Goal: Task Accomplishment & Management: Use online tool/utility

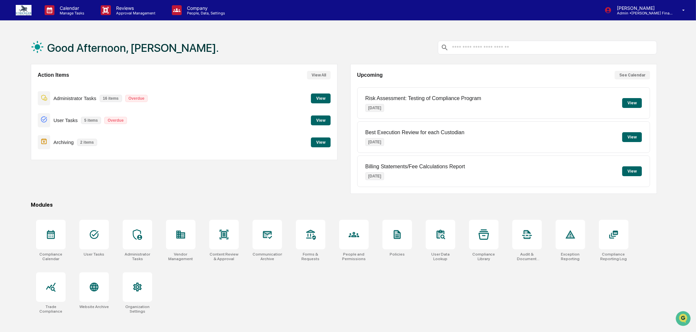
click at [322, 94] on button "View" at bounding box center [321, 99] width 20 height 10
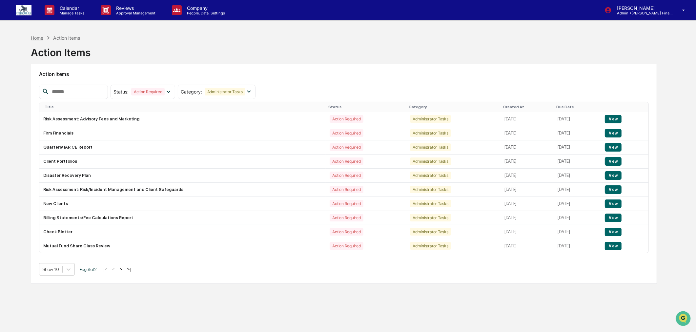
click at [34, 35] on div "Home" at bounding box center [37, 38] width 12 height 6
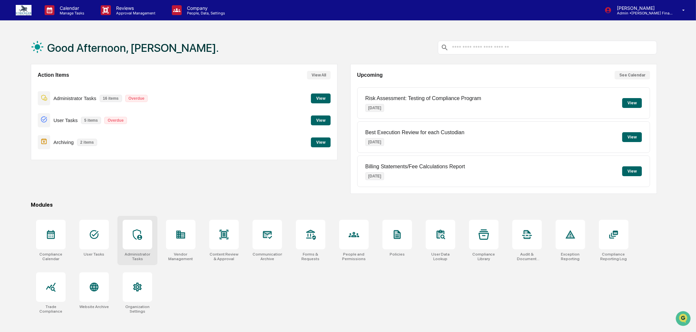
click at [131, 242] on div at bounding box center [138, 235] width 30 height 30
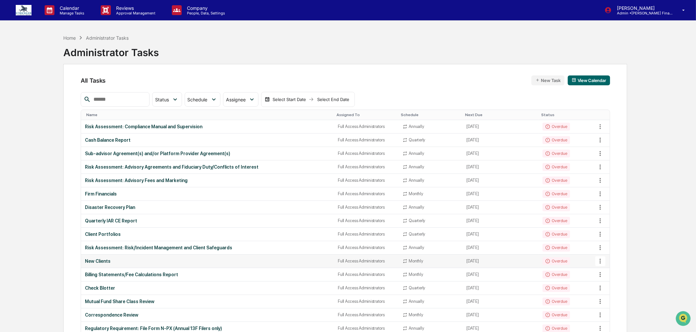
click at [105, 258] on td "New Clients" at bounding box center [207, 261] width 253 height 13
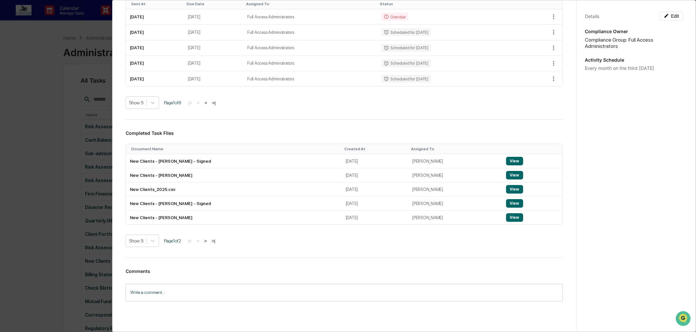
scroll to position [146, 0]
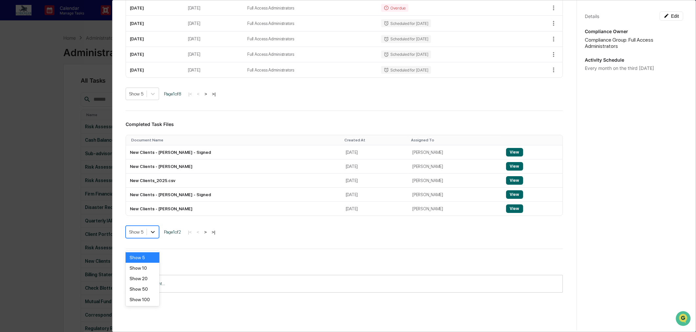
click at [154, 235] on icon at bounding box center [153, 232] width 7 height 7
click at [147, 301] on div "Show 100" at bounding box center [143, 299] width 34 height 10
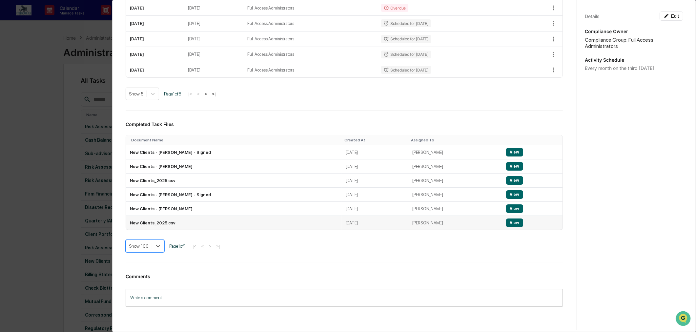
click at [506, 227] on button "View" at bounding box center [514, 223] width 17 height 9
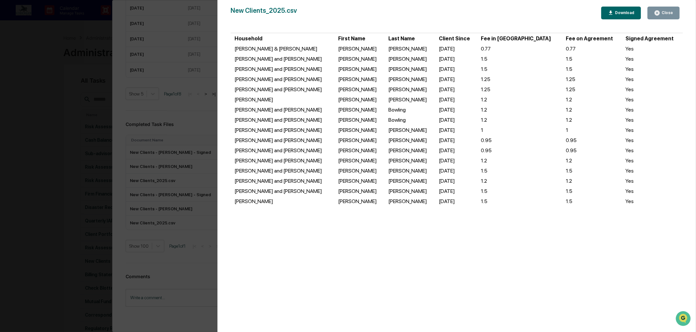
click at [668, 15] on div "Close" at bounding box center [666, 12] width 13 height 5
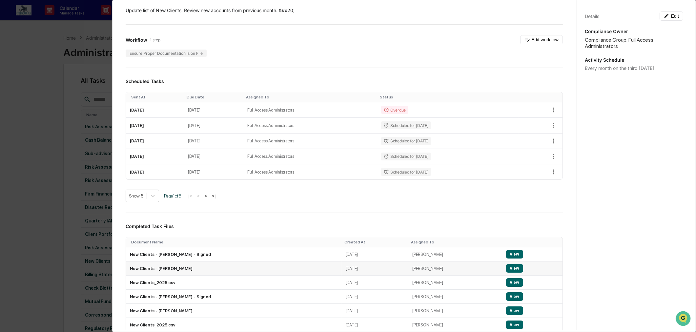
scroll to position [36, 0]
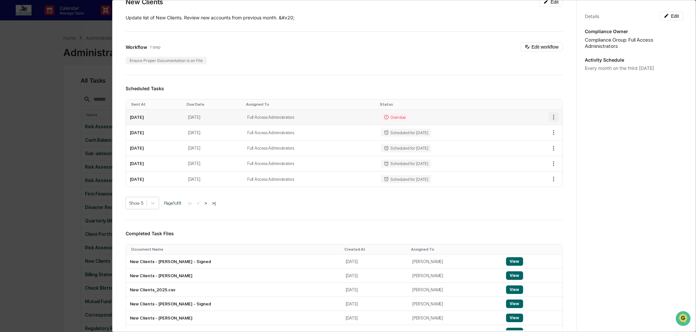
click at [550, 115] on icon "button" at bounding box center [553, 117] width 7 height 7
click at [444, 116] on div at bounding box center [350, 166] width 700 height 332
click at [147, 115] on td "July 17, 2025" at bounding box center [155, 117] width 58 height 15
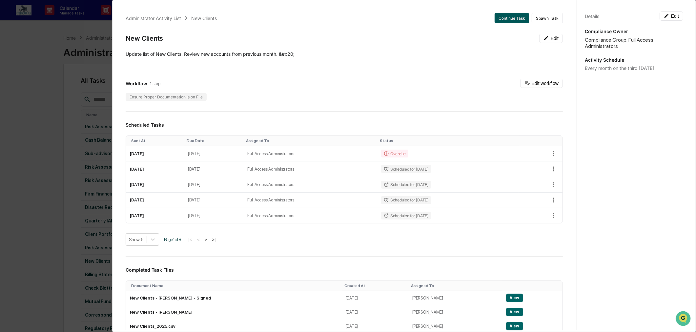
click at [507, 17] on button "Continue Task" at bounding box center [512, 18] width 34 height 10
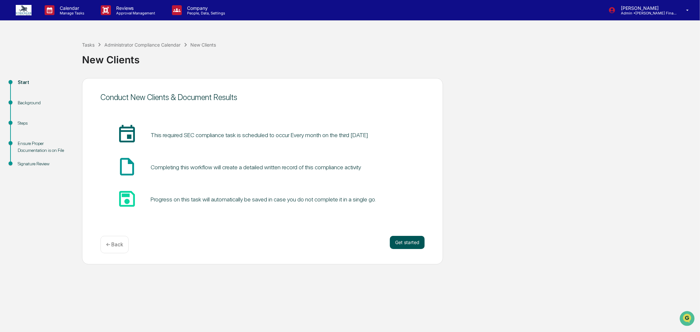
click at [412, 247] on button "Get started" at bounding box center [407, 242] width 35 height 13
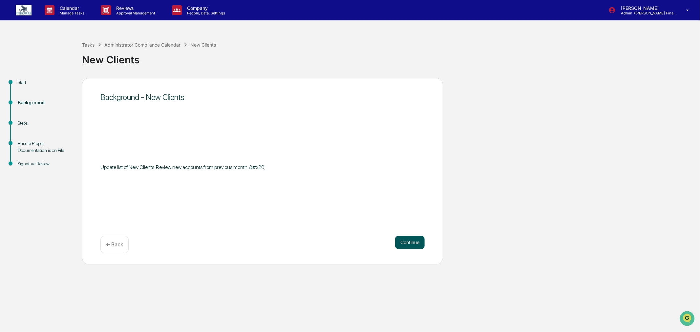
click at [412, 241] on button "Continue" at bounding box center [410, 242] width 30 height 13
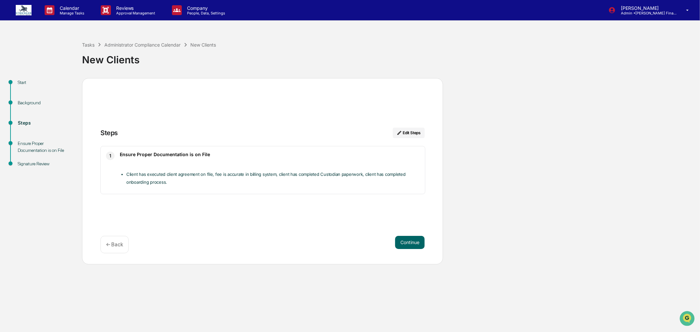
click at [412, 241] on button "Continue" at bounding box center [410, 242] width 30 height 13
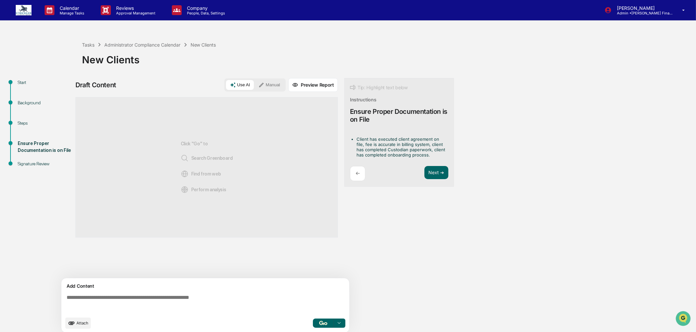
click at [95, 300] on textarea at bounding box center [206, 304] width 285 height 24
click at [266, 89] on button "Manual" at bounding box center [270, 85] width 30 height 10
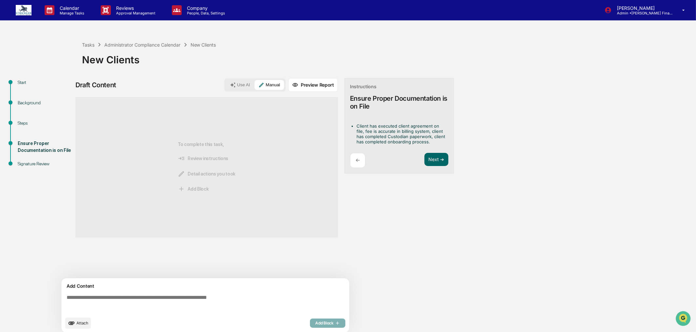
click at [99, 296] on textarea at bounding box center [206, 304] width 285 height 24
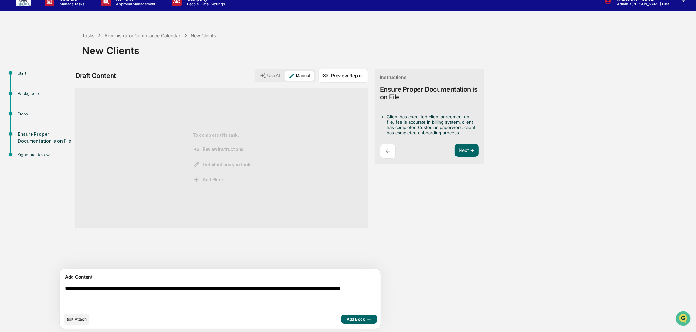
scroll to position [14, 0]
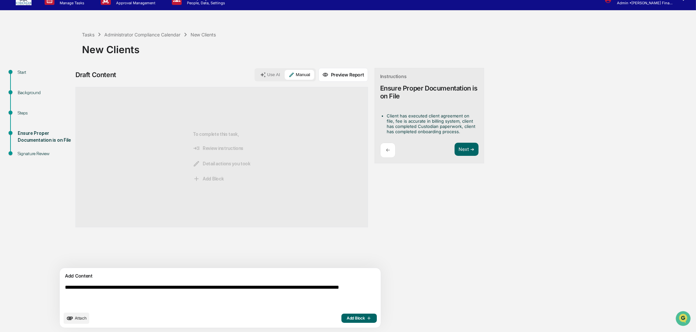
type textarea "**********"
click at [347, 318] on span "Add Block" at bounding box center [359, 318] width 25 height 5
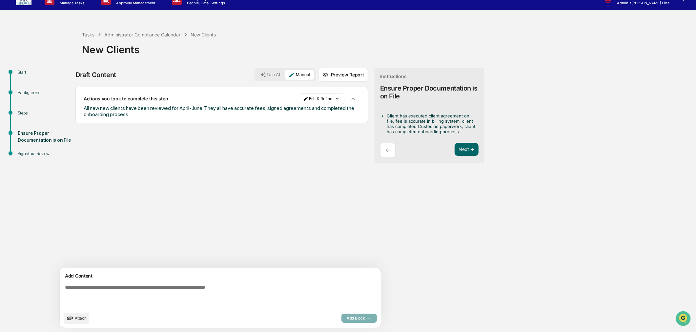
click at [85, 316] on span "Attach" at bounding box center [81, 318] width 12 height 5
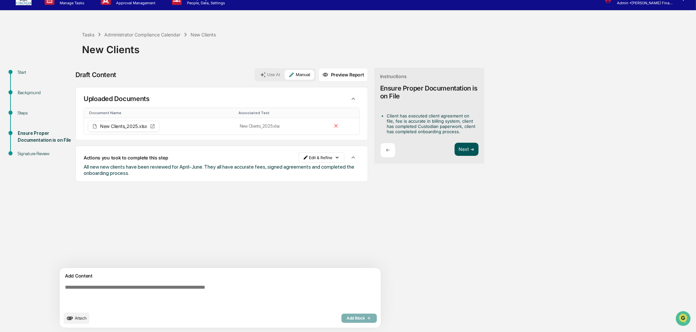
click at [455, 146] on button "Next ➔" at bounding box center [467, 149] width 24 height 13
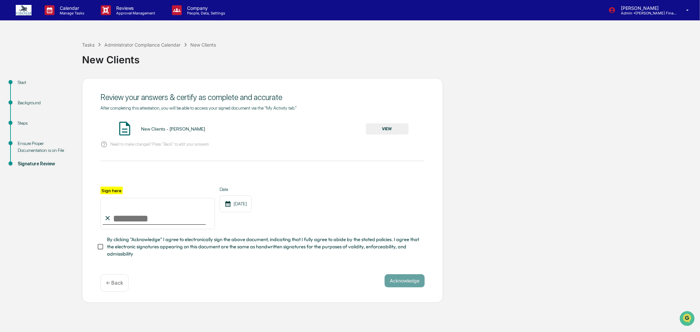
click at [377, 131] on button "VIEW" at bounding box center [387, 128] width 43 height 11
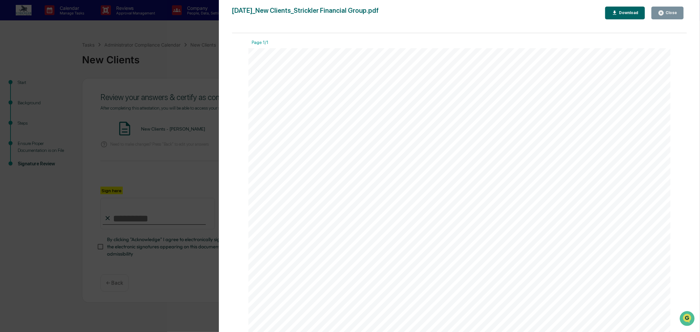
click at [670, 13] on div "Close" at bounding box center [670, 12] width 13 height 5
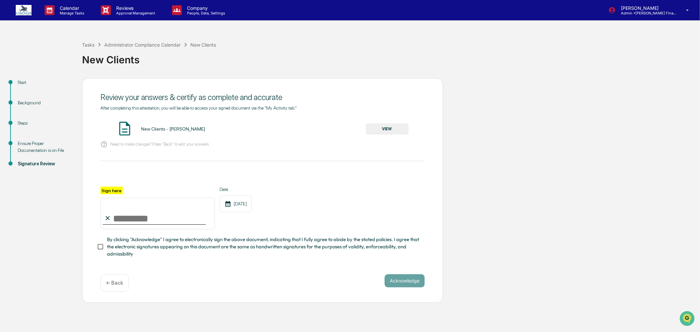
click at [135, 222] on input "Sign here" at bounding box center [157, 213] width 115 height 31
type input "**********"
click at [108, 292] on div "← Back" at bounding box center [114, 282] width 28 height 17
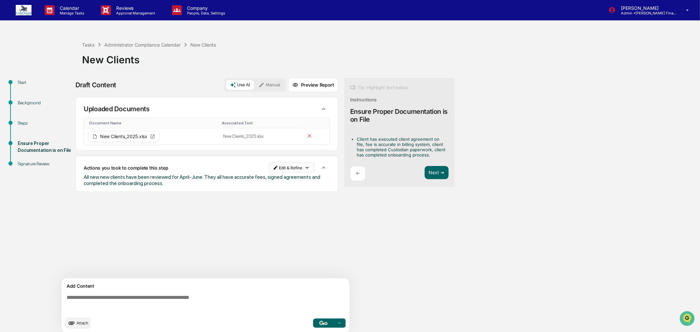
click at [283, 171] on html "Calendar Manage Tasks Reviews Approval Management Company People, Data, Setting…" at bounding box center [350, 166] width 700 height 332
click at [281, 186] on div "Edit Result" at bounding box center [289, 186] width 48 height 10
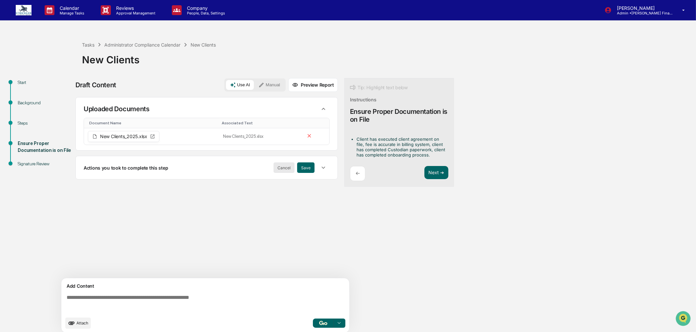
click at [281, 172] on button "Cancel" at bounding box center [284, 167] width 21 height 10
click at [113, 185] on span "All new new clients have been reviewed for April-June. They all have accurate f…" at bounding box center [202, 180] width 237 height 12
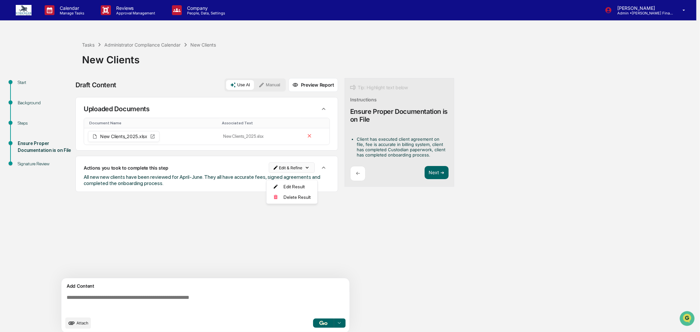
click at [281, 174] on html "Calendar Manage Tasks Reviews Approval Management Company People, Data, Setting…" at bounding box center [350, 166] width 700 height 332
click at [281, 182] on div "Edit Result" at bounding box center [289, 186] width 48 height 10
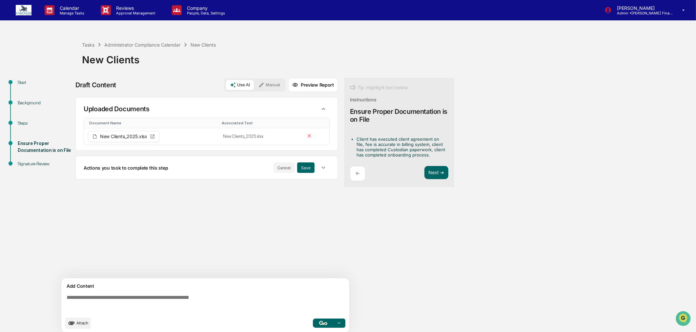
click at [166, 174] on div "Actions you took to complete this step Cancel Save" at bounding box center [207, 167] width 246 height 12
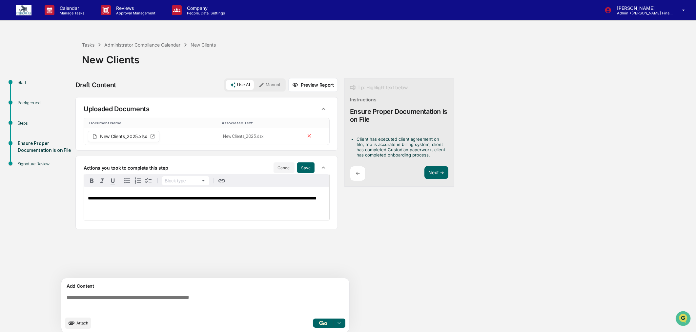
click at [114, 200] on span "**********" at bounding box center [202, 198] width 229 height 5
click at [181, 200] on span "**********" at bounding box center [199, 198] width 222 height 5
click at [305, 171] on button "Save" at bounding box center [305, 167] width 17 height 10
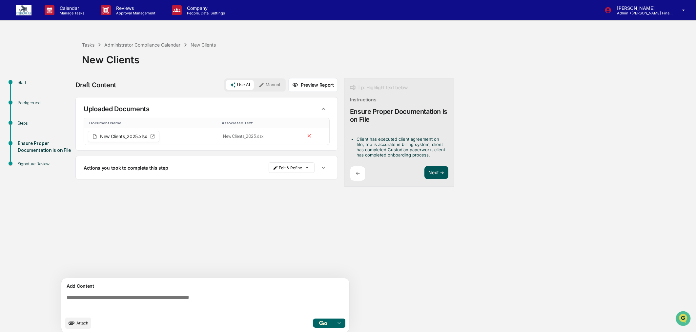
click at [435, 175] on button "Next ➔" at bounding box center [437, 172] width 24 height 13
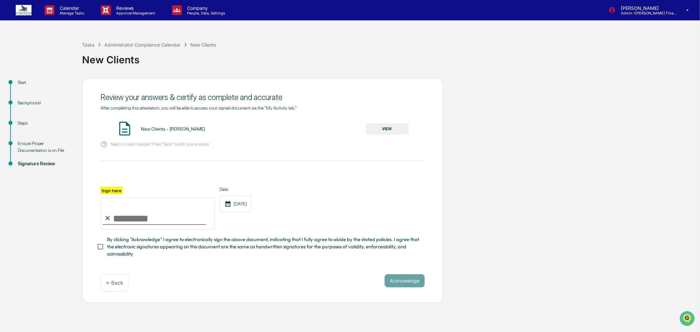
click at [143, 227] on input "Sign here" at bounding box center [157, 213] width 115 height 31
type input "**********"
click at [400, 287] on button "Acknowledge" at bounding box center [405, 280] width 40 height 13
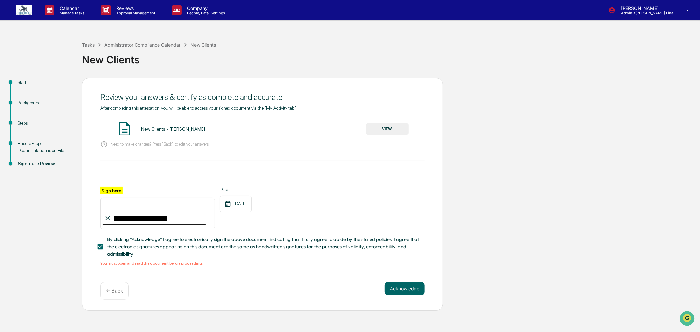
click at [381, 127] on button "VIEW" at bounding box center [387, 128] width 43 height 11
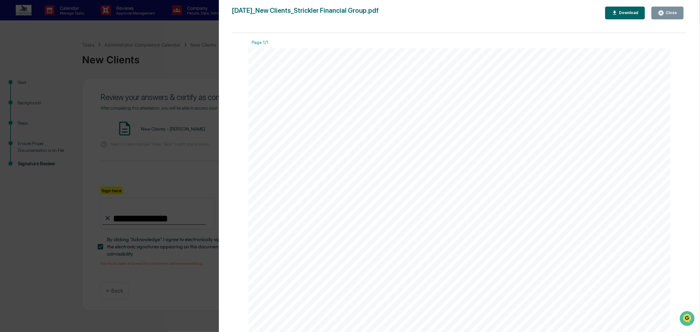
click at [678, 12] on button "Close" at bounding box center [667, 13] width 32 height 13
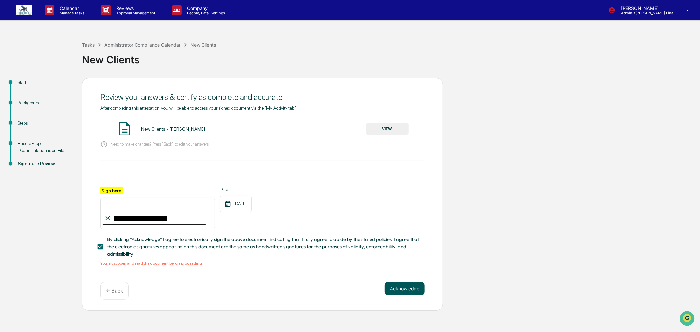
click at [402, 295] on button "Acknowledge" at bounding box center [405, 288] width 40 height 13
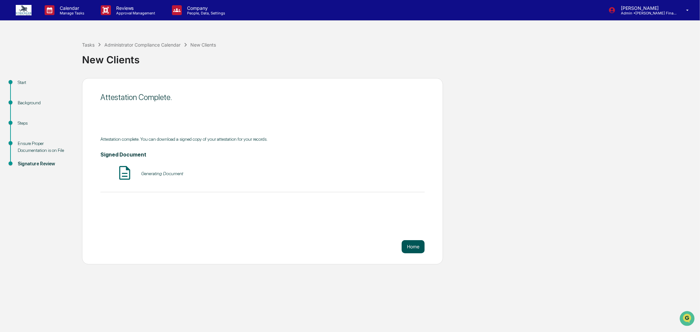
click at [415, 248] on button "Home" at bounding box center [413, 246] width 23 height 13
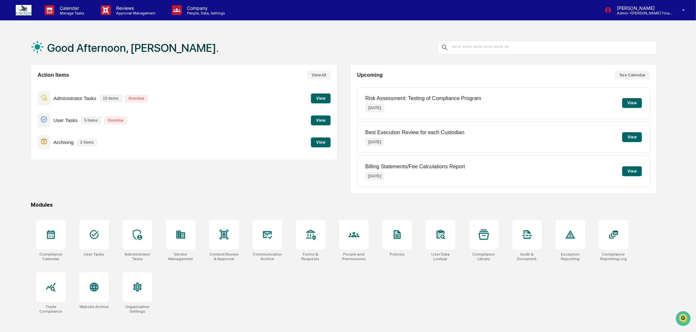
click at [320, 96] on button "View" at bounding box center [321, 99] width 20 height 10
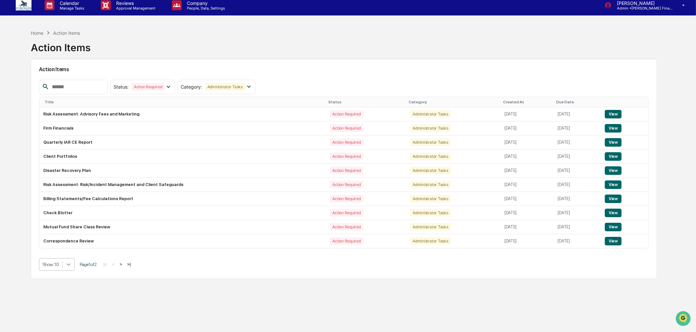
click at [67, 270] on div at bounding box center [69, 265] width 12 height 12
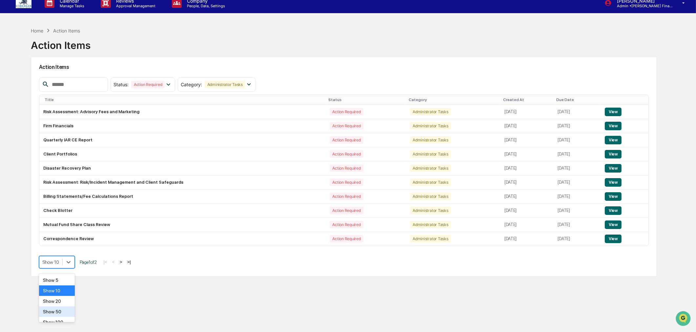
click at [57, 309] on div "Show 50" at bounding box center [57, 311] width 36 height 10
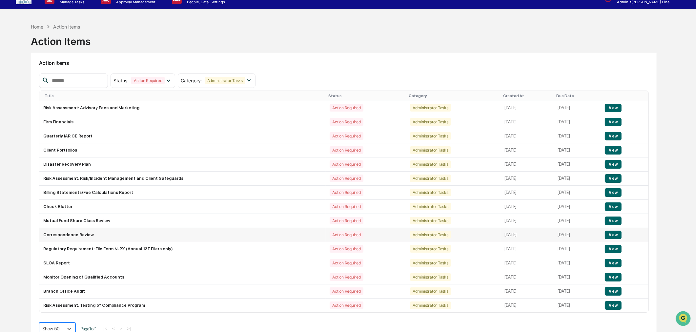
scroll to position [0, 0]
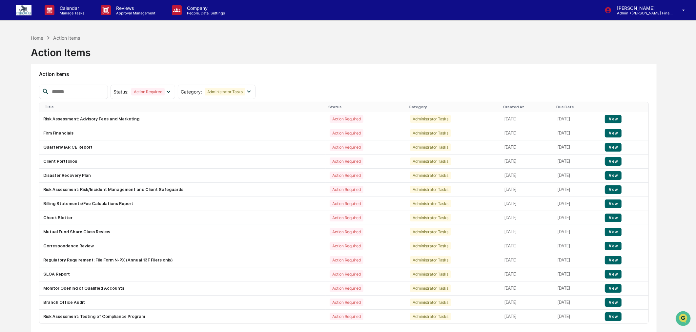
click at [39, 32] on div "Home Action Items Action Items" at bounding box center [61, 47] width 60 height 33
click at [36, 36] on div "Home" at bounding box center [37, 38] width 12 height 6
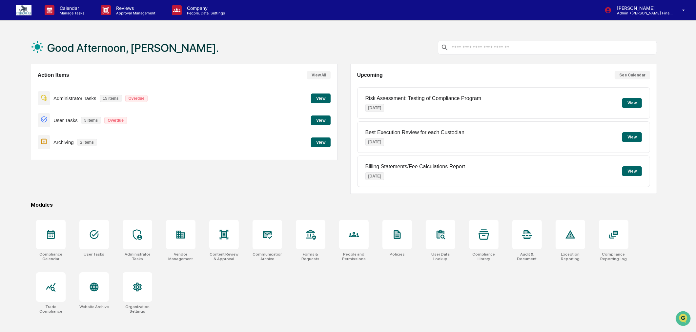
click at [322, 143] on button "View" at bounding box center [321, 142] width 20 height 10
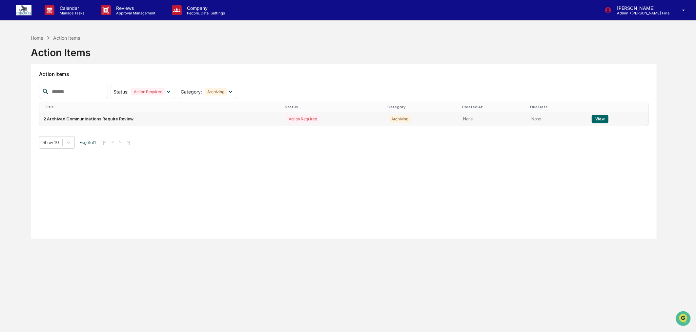
click at [599, 119] on button "View" at bounding box center [600, 119] width 17 height 9
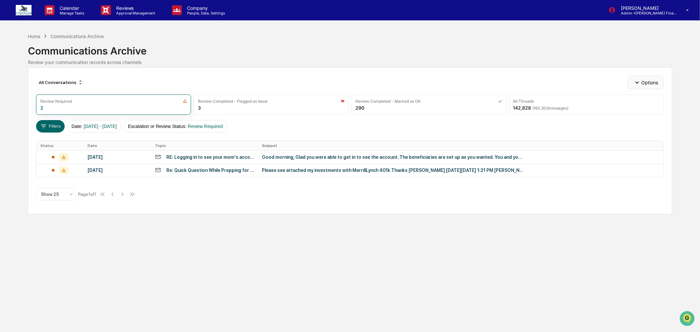
click at [652, 83] on button "Options" at bounding box center [646, 82] width 36 height 13
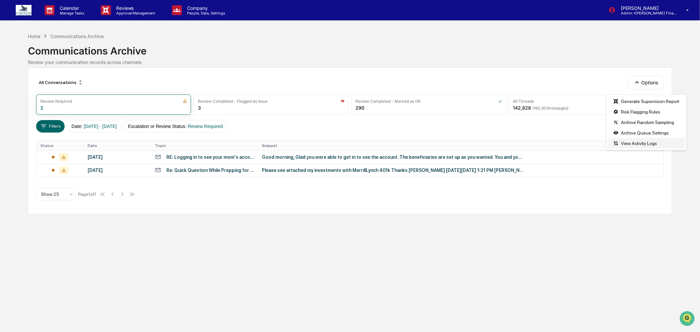
click at [627, 146] on div "View Activity Logs" at bounding box center [646, 143] width 77 height 10
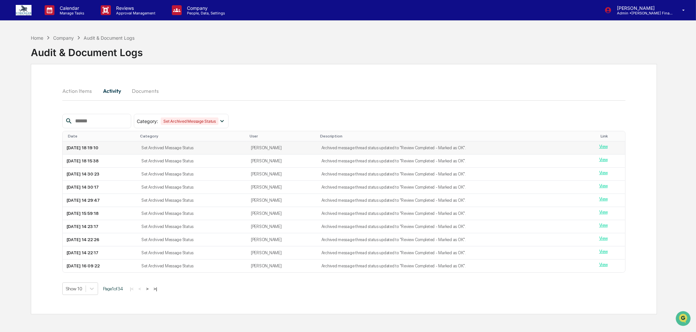
click at [607, 145] on link "View" at bounding box center [603, 146] width 9 height 5
click at [605, 187] on link "View" at bounding box center [603, 185] width 9 height 5
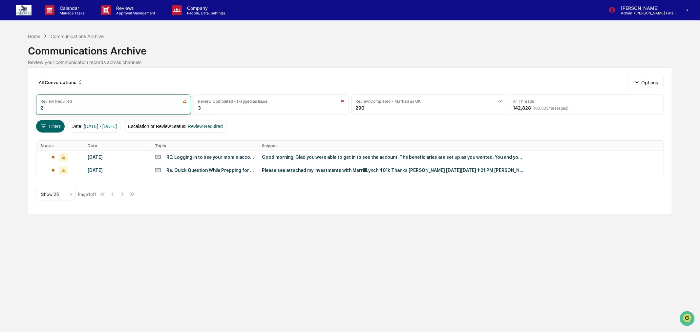
click at [32, 33] on div "Home Communications Archive" at bounding box center [65, 35] width 75 height 7
click at [32, 35] on div "Home" at bounding box center [34, 36] width 12 height 6
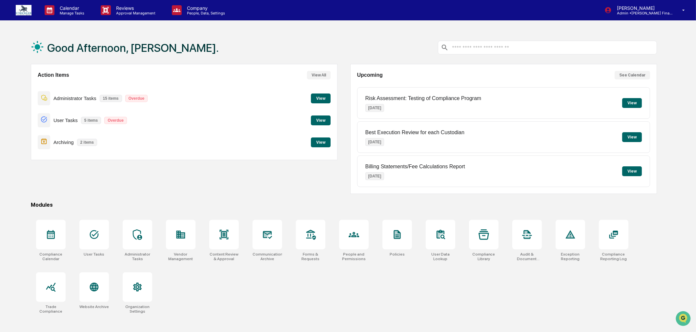
click at [326, 142] on button "View" at bounding box center [321, 142] width 20 height 10
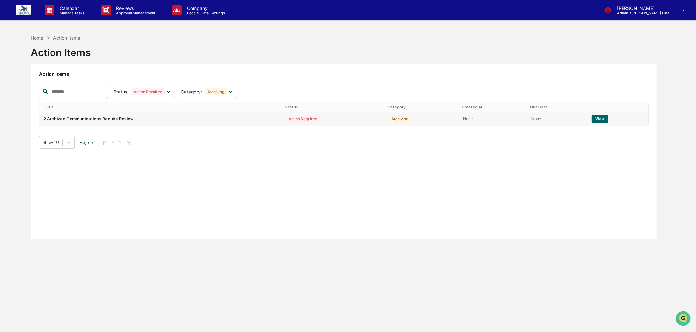
click at [599, 120] on button "View" at bounding box center [600, 119] width 17 height 9
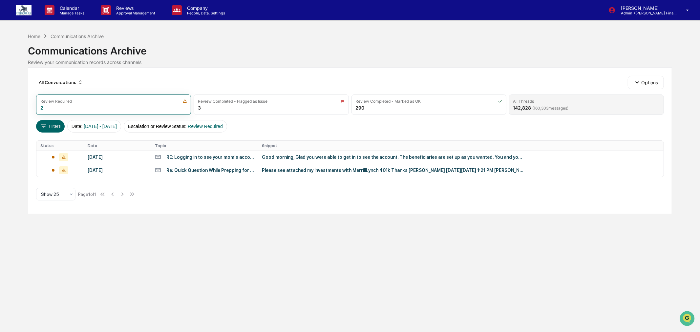
click at [542, 100] on div "All Threads 142,828 ( 160,303 messages)" at bounding box center [586, 104] width 155 height 20
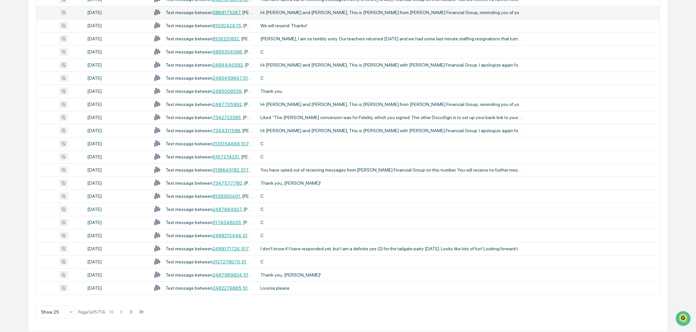
scroll to position [189, 0]
click at [133, 311] on icon at bounding box center [131, 312] width 2 height 4
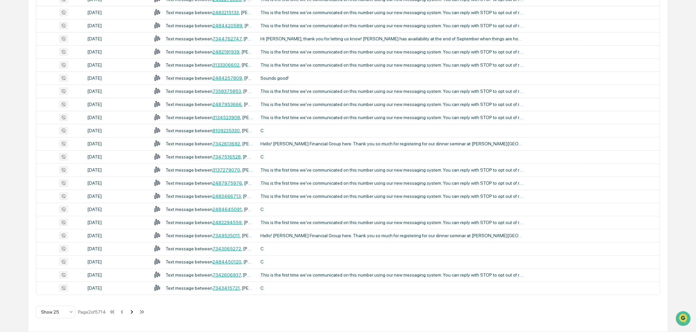
click at [134, 312] on icon at bounding box center [131, 311] width 7 height 7
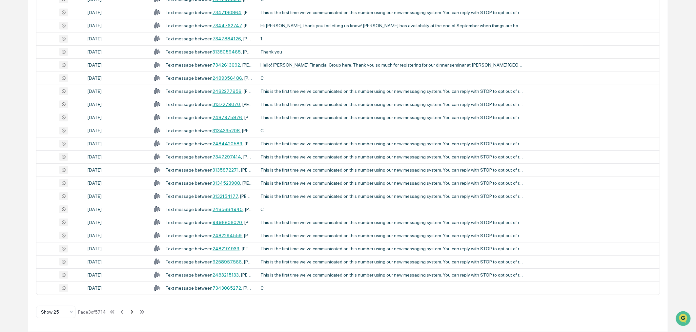
click at [134, 312] on icon at bounding box center [131, 311] width 7 height 7
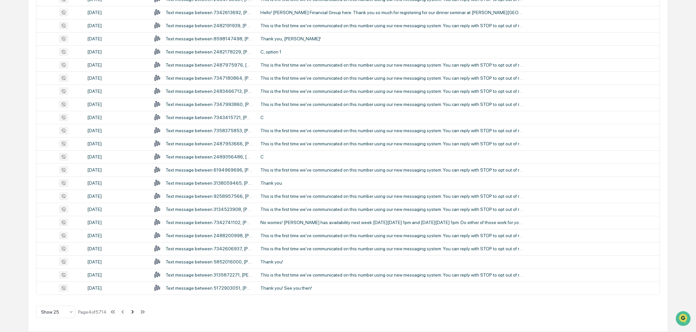
click at [134, 312] on icon at bounding box center [132, 311] width 7 height 7
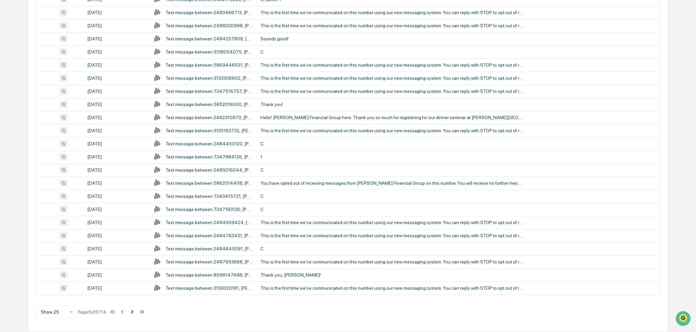
click at [134, 312] on icon at bounding box center [132, 311] width 7 height 7
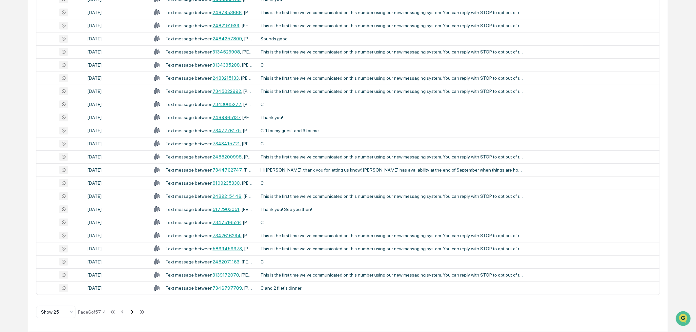
click at [134, 310] on icon at bounding box center [132, 312] width 2 height 4
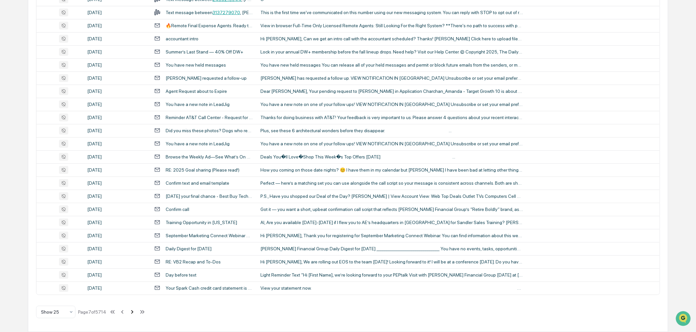
click at [134, 312] on icon at bounding box center [132, 311] width 7 height 7
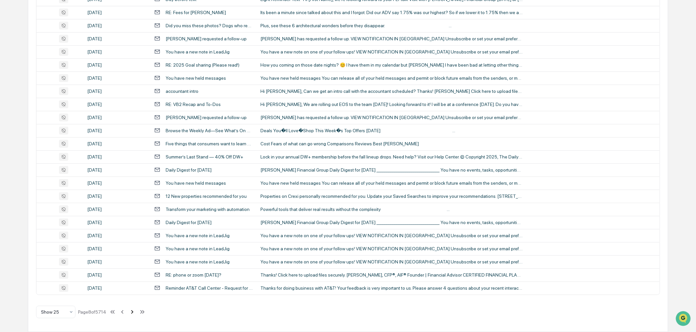
click at [135, 312] on icon at bounding box center [132, 311] width 7 height 7
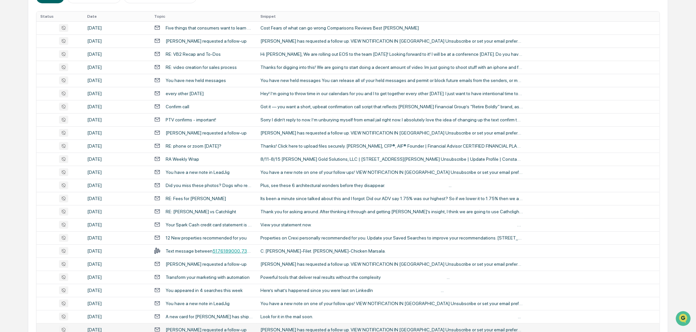
scroll to position [116, 0]
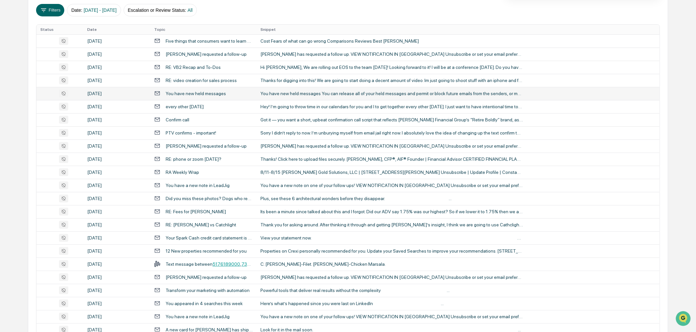
click at [311, 96] on div "You have new held messages You can release all of your held messages and permit…" at bounding box center [392, 93] width 262 height 5
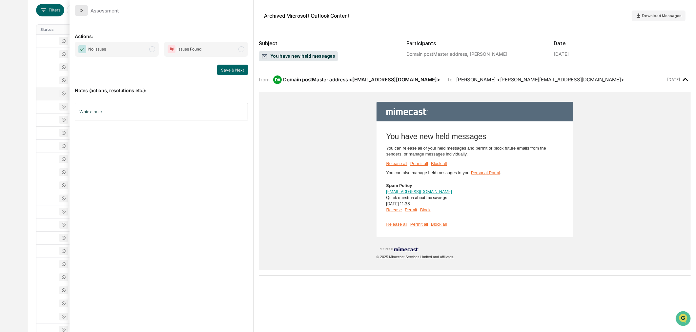
click at [81, 10] on icon "modal" at bounding box center [81, 10] width 5 height 5
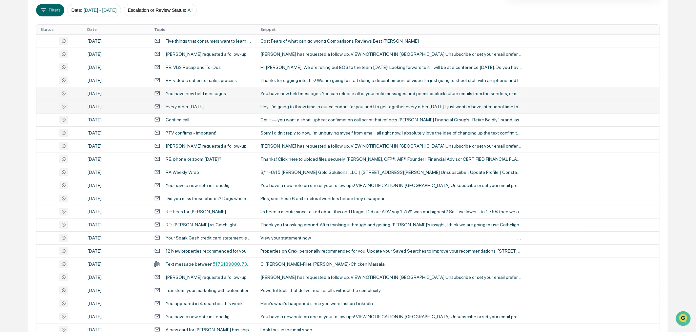
click at [309, 109] on div "Hey! I’m going to throw time in our calendars for you and I to get together eve…" at bounding box center [392, 106] width 262 height 5
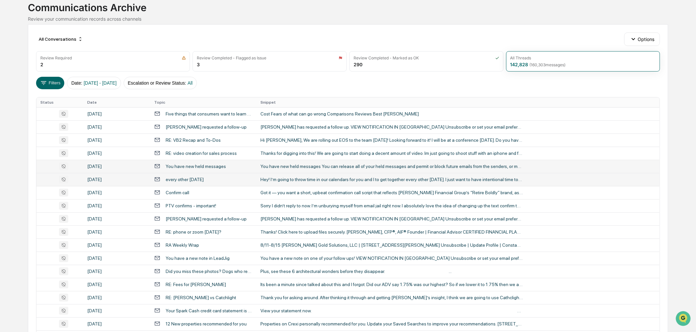
click at [14, 61] on div "Calendar Manage Tasks Reviews Approval Management Company People, Data, Setting…" at bounding box center [348, 215] width 696 height 516
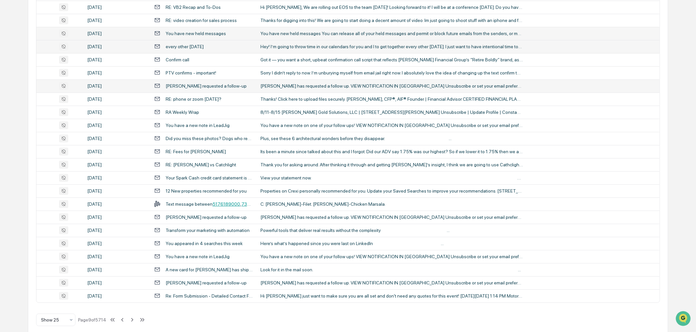
scroll to position [189, 0]
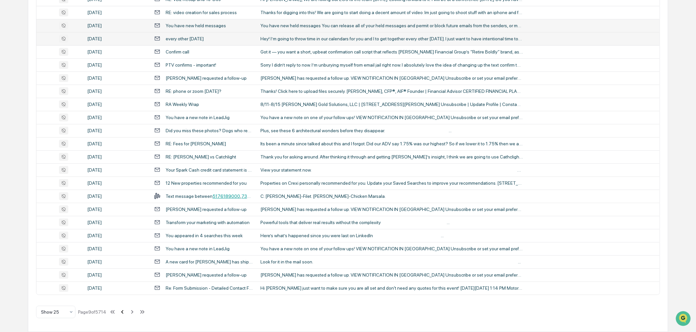
click at [124, 313] on icon at bounding box center [122, 311] width 7 height 7
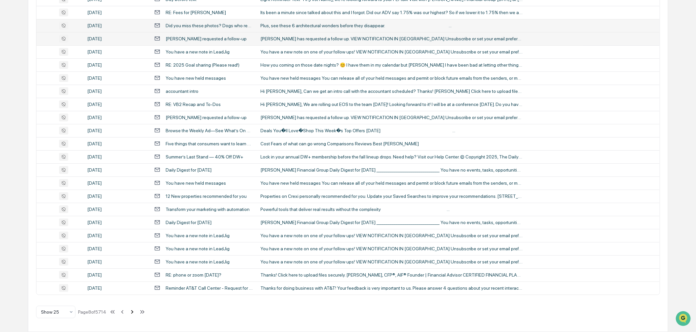
click at [136, 313] on icon at bounding box center [132, 311] width 7 height 7
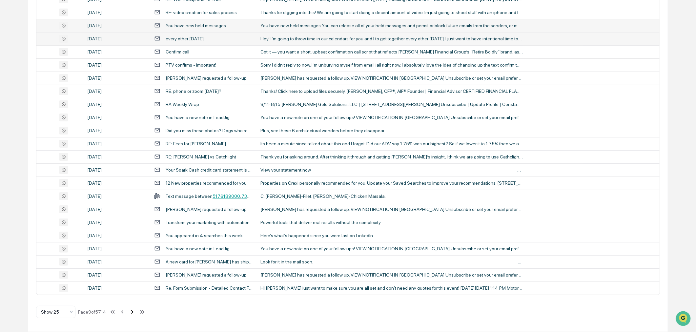
click at [136, 313] on icon at bounding box center [132, 311] width 7 height 7
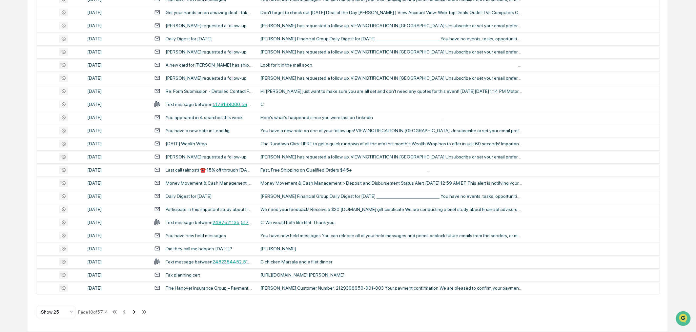
click at [138, 311] on icon at bounding box center [134, 311] width 7 height 7
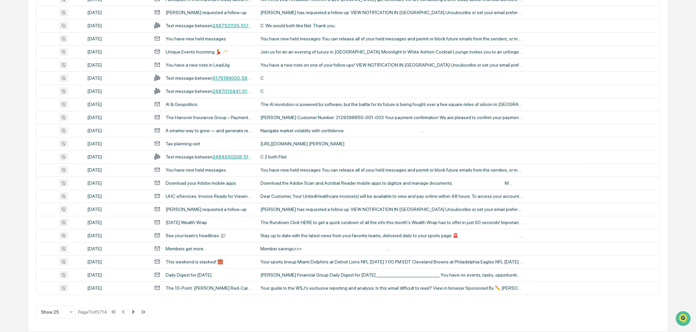
click at [135, 311] on icon at bounding box center [133, 312] width 2 height 4
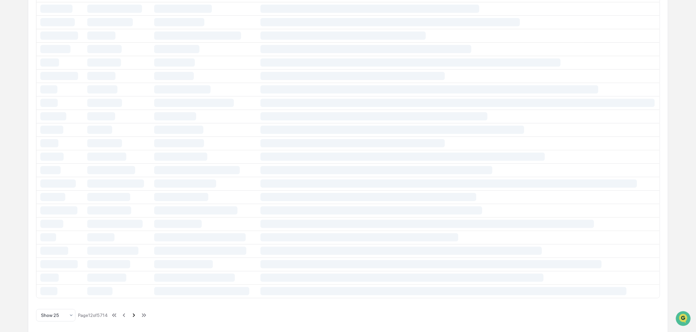
click at [138, 311] on div "All Conversations Options Review Required 2 Review Completed - Flagged as Issue…" at bounding box center [348, 107] width 640 height 457
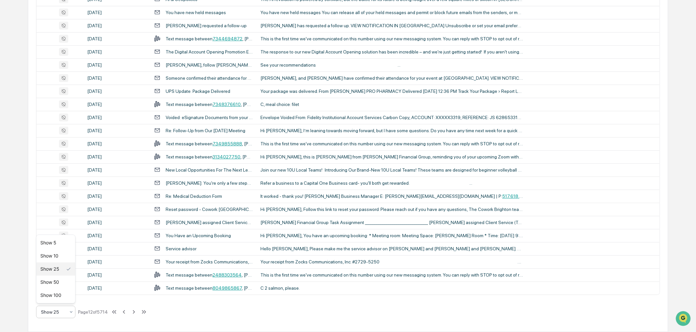
click at [71, 310] on icon at bounding box center [71, 311] width 5 height 5
click at [67, 295] on div "Show 100" at bounding box center [55, 295] width 39 height 13
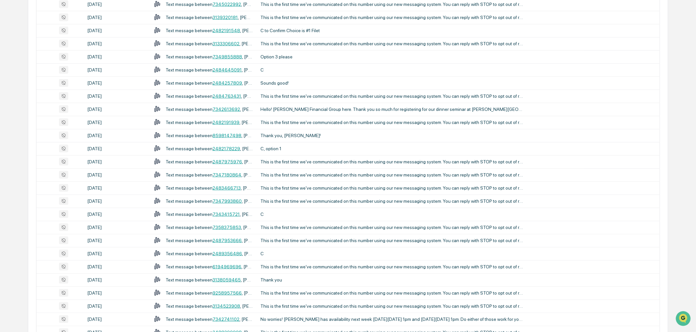
scroll to position [1173, 0]
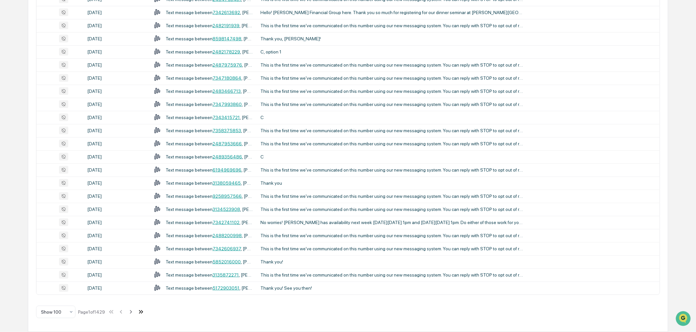
click at [145, 312] on icon at bounding box center [140, 311] width 7 height 7
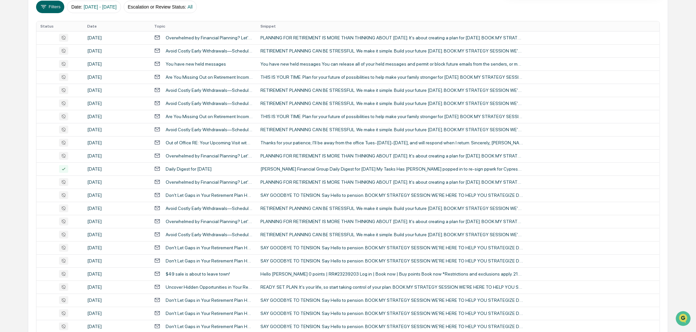
scroll to position [119, 0]
click at [205, 172] on div "Daily Digest for [DATE]" at bounding box center [189, 169] width 46 height 5
click at [7, 63] on div "Calendar Manage Tasks Reviews Approval Management Company People, Data, Setting…" at bounding box center [348, 158] width 696 height 555
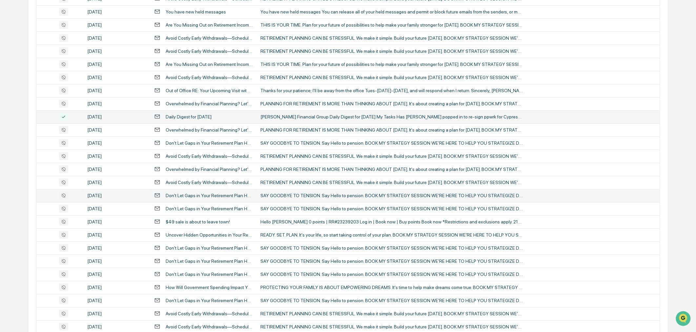
scroll to position [228, 0]
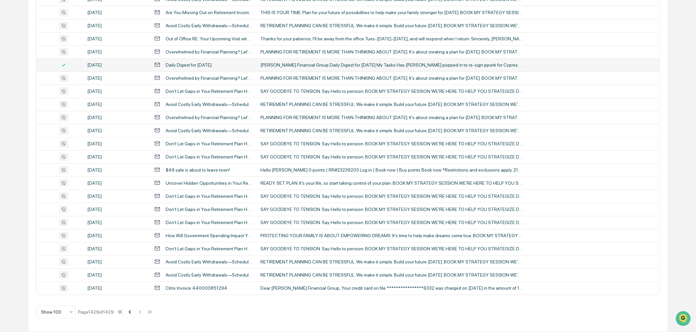
click at [133, 313] on icon at bounding box center [129, 311] width 7 height 7
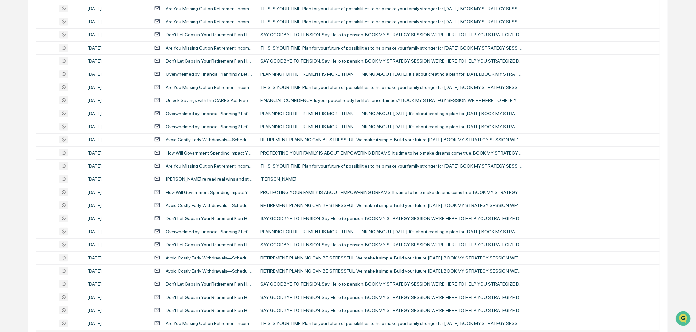
scroll to position [1173, 0]
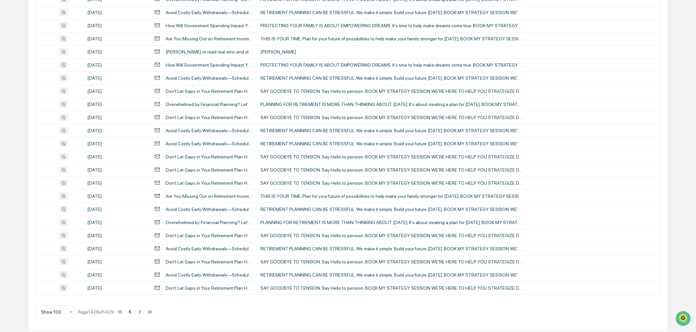
click at [131, 312] on icon at bounding box center [129, 311] width 7 height 7
click at [120, 310] on icon at bounding box center [119, 312] width 2 height 4
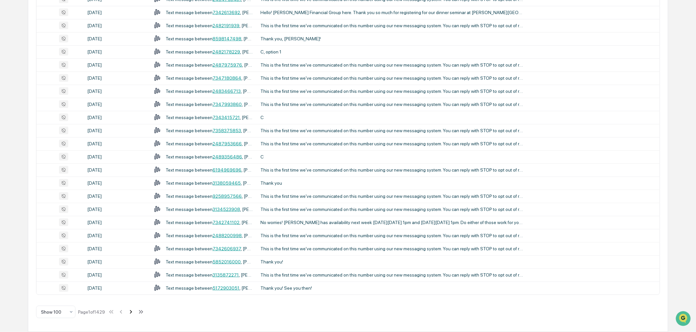
click at [135, 312] on icon at bounding box center [130, 311] width 7 height 7
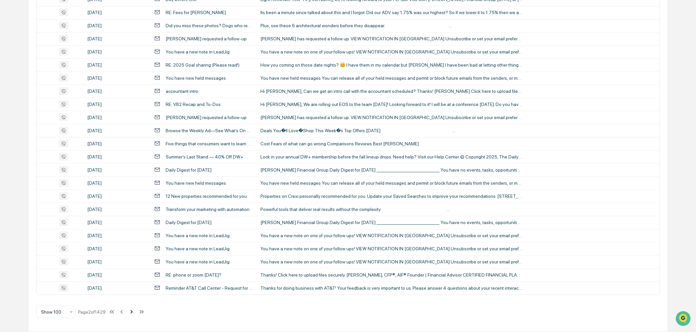
click at [135, 312] on icon at bounding box center [131, 311] width 7 height 7
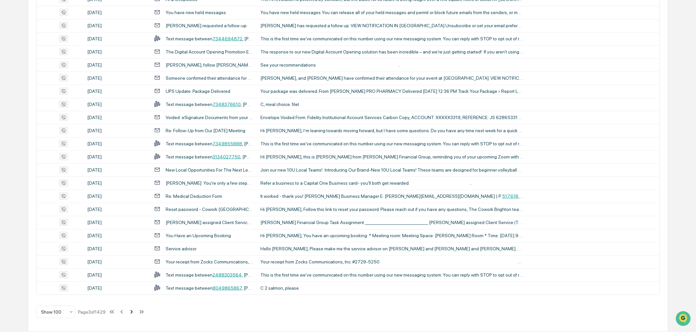
click at [135, 312] on icon at bounding box center [131, 311] width 7 height 7
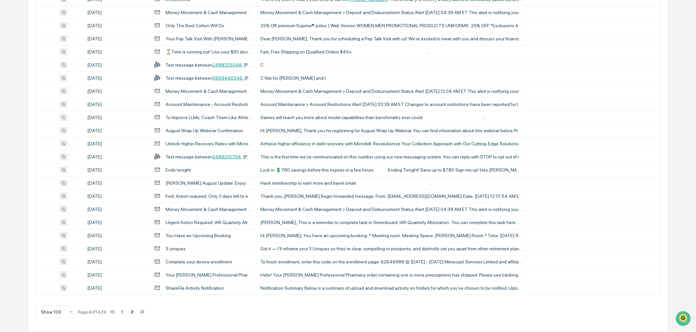
click at [136, 312] on icon at bounding box center [132, 311] width 7 height 7
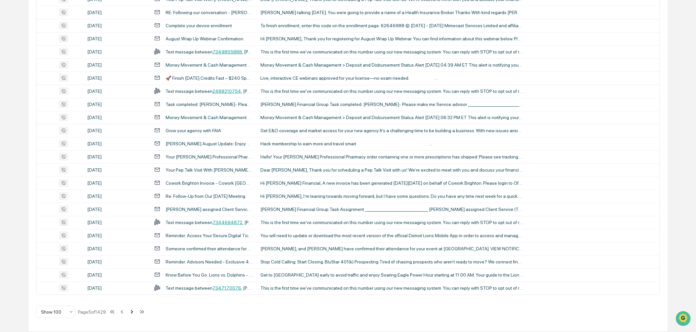
click at [136, 312] on icon at bounding box center [131, 311] width 7 height 7
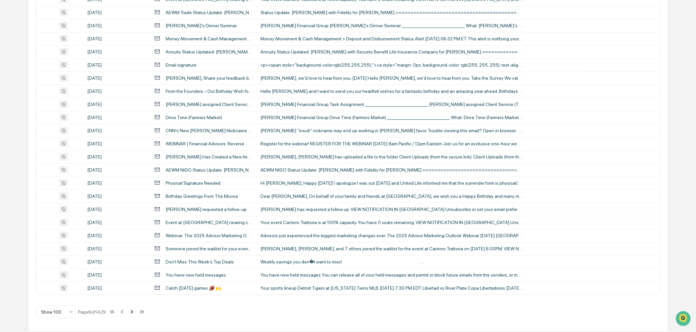
click at [136, 310] on icon at bounding box center [131, 311] width 7 height 7
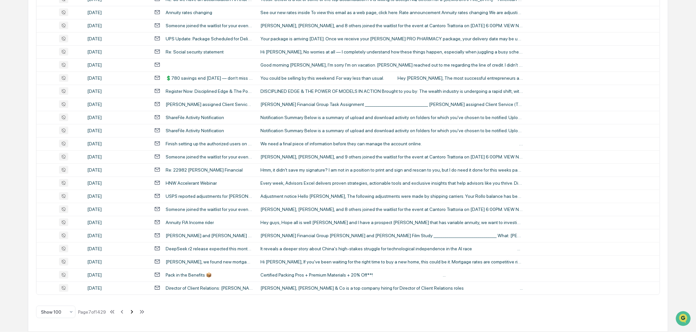
click at [136, 309] on icon at bounding box center [131, 311] width 7 height 7
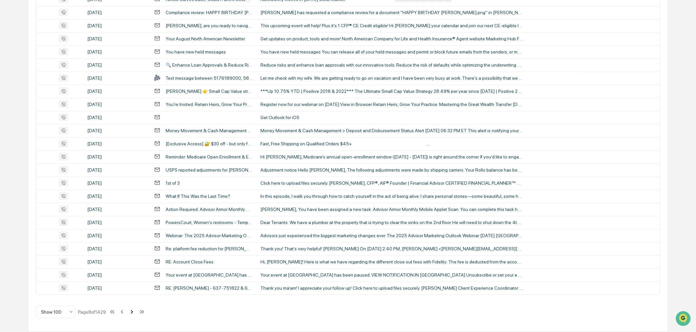
click at [136, 309] on icon at bounding box center [131, 311] width 7 height 7
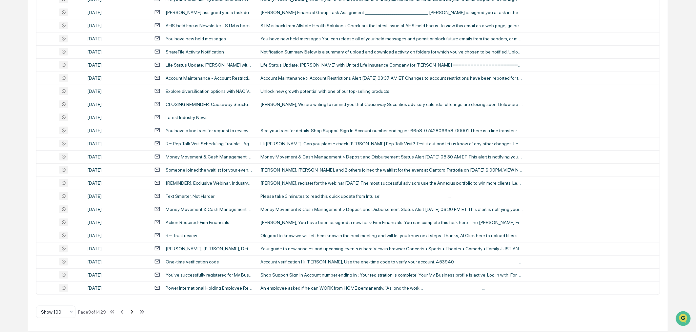
click at [136, 309] on icon at bounding box center [131, 311] width 7 height 7
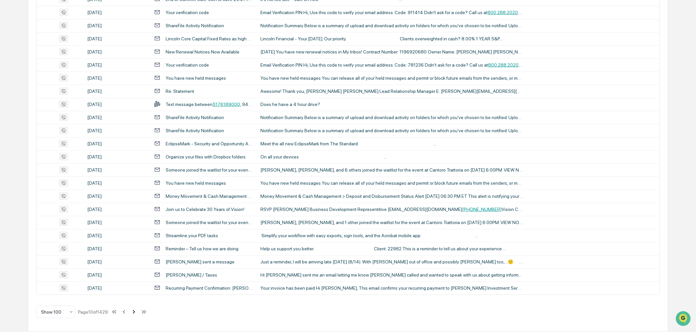
click at [136, 309] on icon at bounding box center [133, 311] width 7 height 7
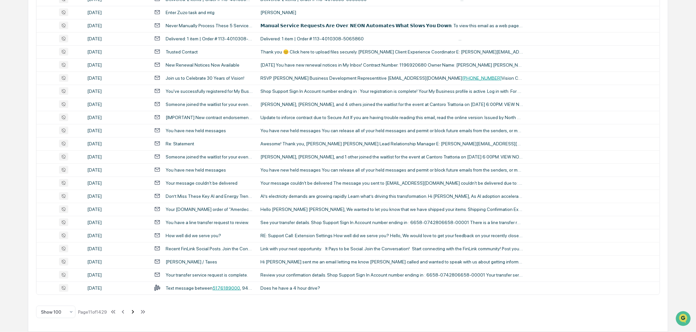
click at [136, 309] on icon at bounding box center [132, 311] width 7 height 7
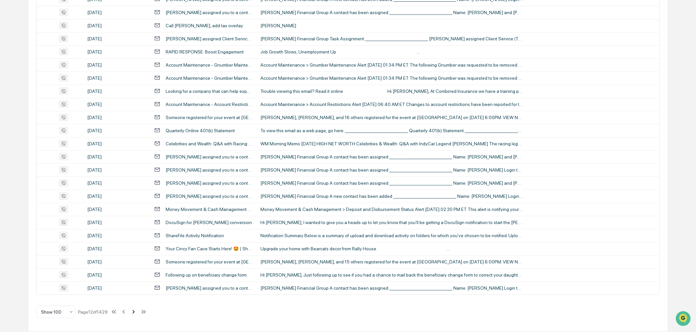
click at [136, 309] on icon at bounding box center [133, 311] width 7 height 7
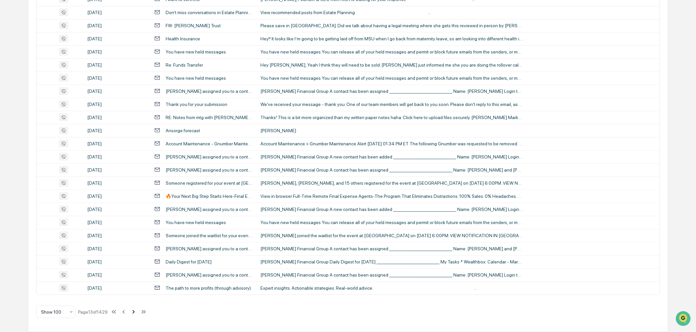
click at [136, 309] on icon at bounding box center [133, 311] width 7 height 7
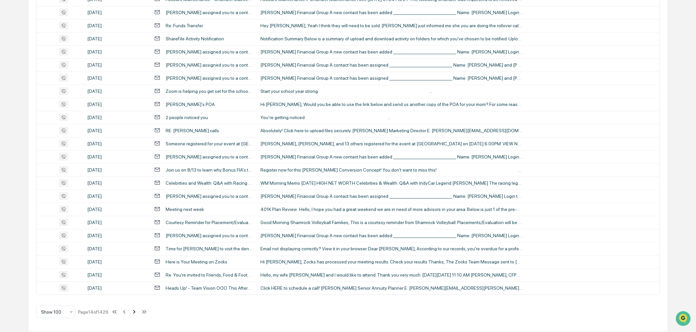
click at [136, 309] on icon at bounding box center [134, 311] width 7 height 7
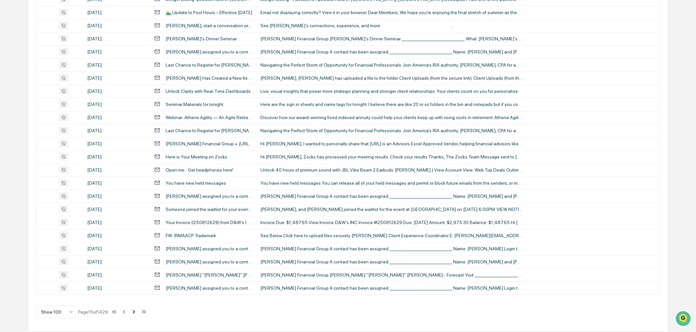
click at [137, 314] on icon at bounding box center [133, 311] width 7 height 7
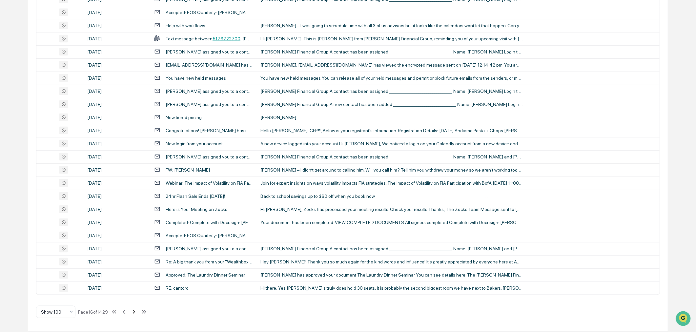
click at [137, 312] on icon at bounding box center [133, 311] width 7 height 7
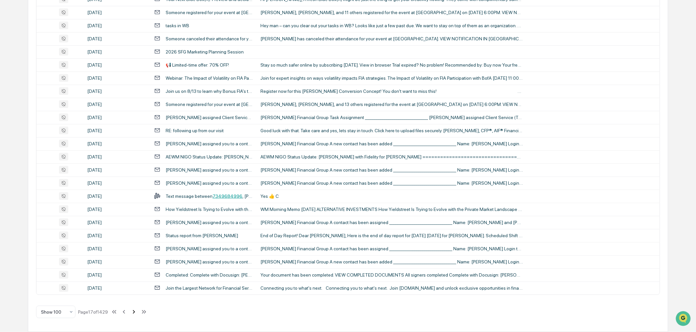
click at [137, 310] on icon at bounding box center [133, 311] width 7 height 7
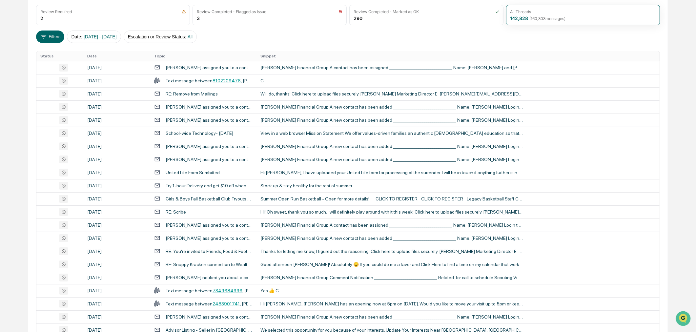
scroll to position [0, 0]
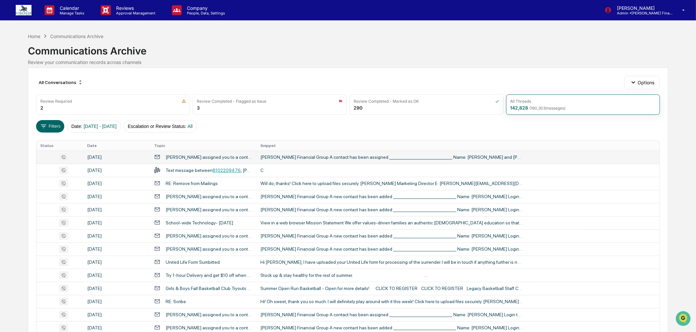
click at [63, 161] on icon at bounding box center [63, 157] width 9 height 8
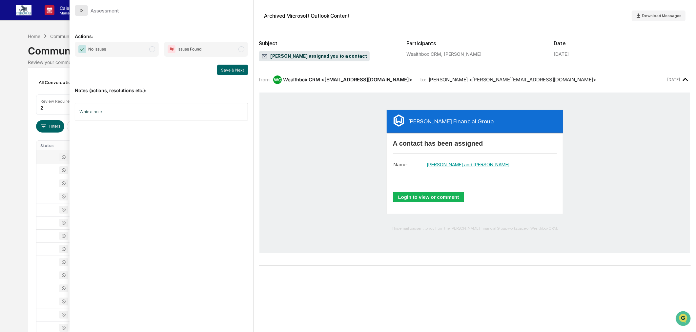
click at [77, 10] on button "modal" at bounding box center [81, 10] width 13 height 10
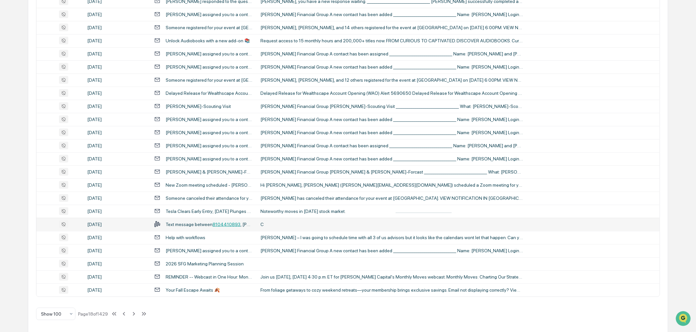
scroll to position [1173, 0]
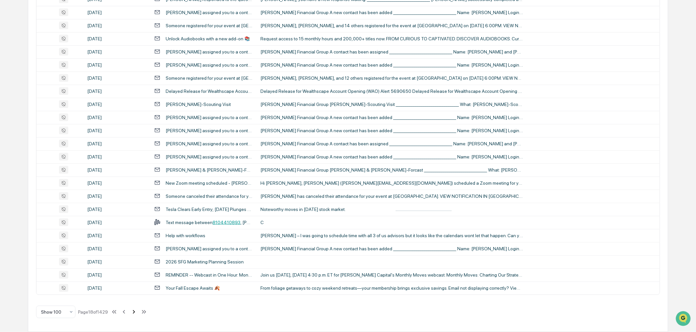
click at [137, 312] on icon at bounding box center [133, 311] width 7 height 7
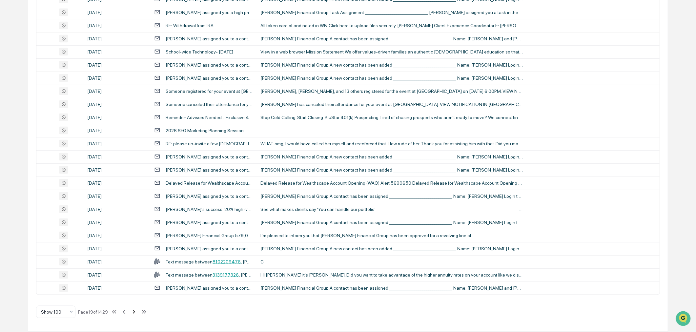
click at [137, 311] on icon at bounding box center [133, 311] width 7 height 7
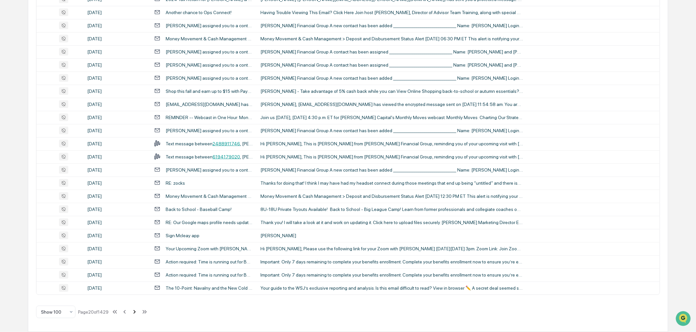
click at [136, 313] on icon at bounding box center [134, 311] width 7 height 7
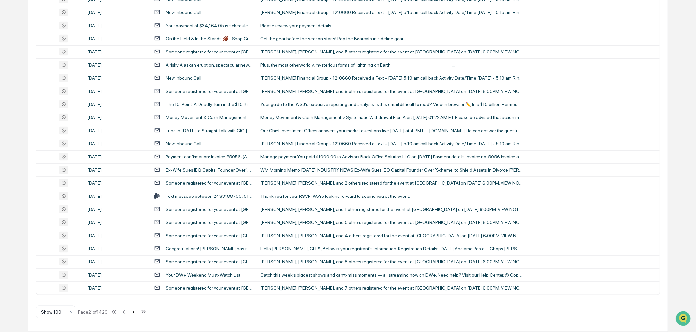
click at [137, 312] on icon at bounding box center [133, 311] width 7 height 7
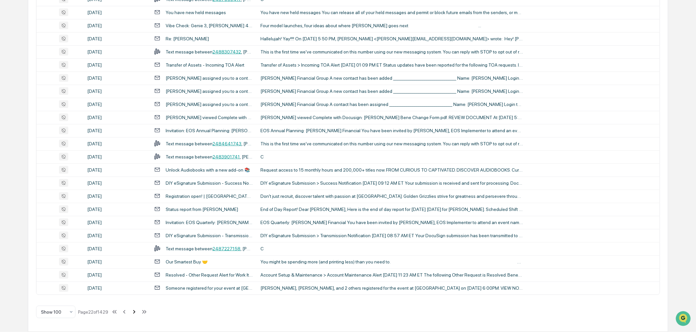
click at [138, 312] on icon at bounding box center [134, 311] width 7 height 7
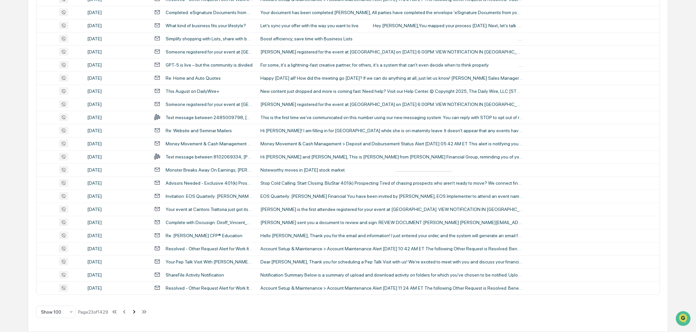
click at [138, 312] on icon at bounding box center [134, 311] width 7 height 7
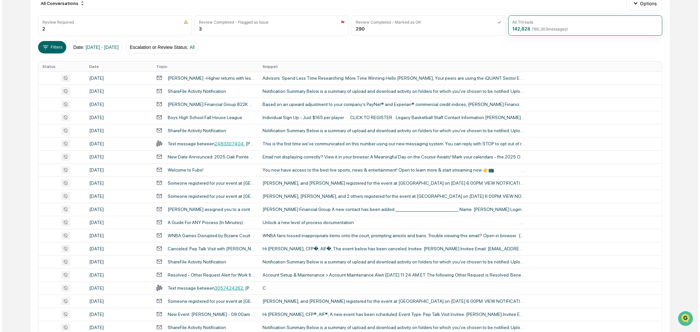
scroll to position [0, 0]
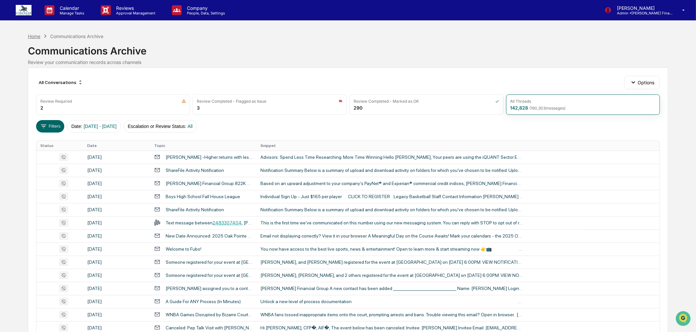
click at [33, 34] on div "Home" at bounding box center [34, 36] width 12 height 6
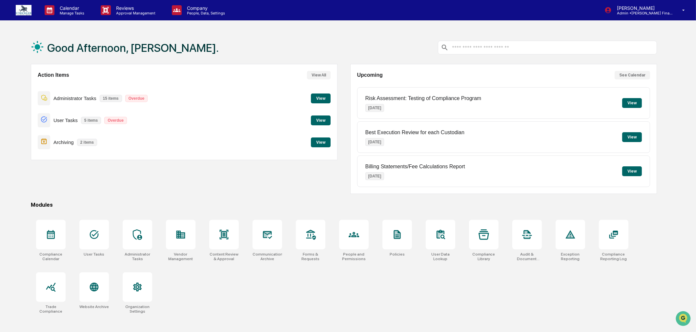
click at [325, 140] on button "View" at bounding box center [321, 142] width 20 height 10
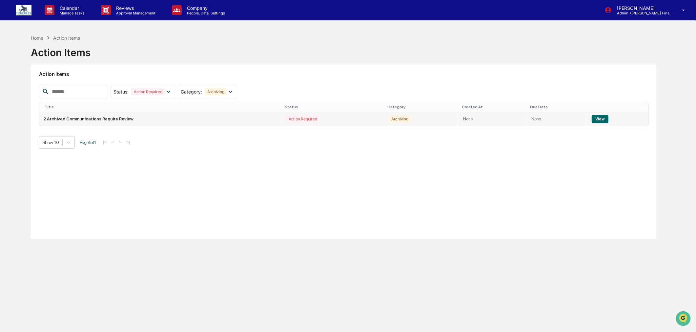
click at [592, 119] on button "View" at bounding box center [600, 119] width 17 height 9
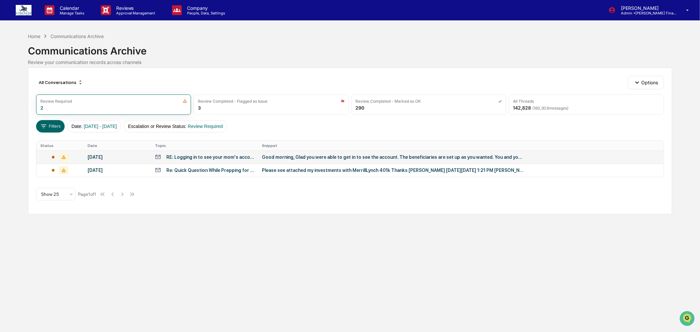
click at [260, 162] on td "Good morning, Glad you were able to get in to see the account. The beneficiarie…" at bounding box center [461, 157] width 406 height 13
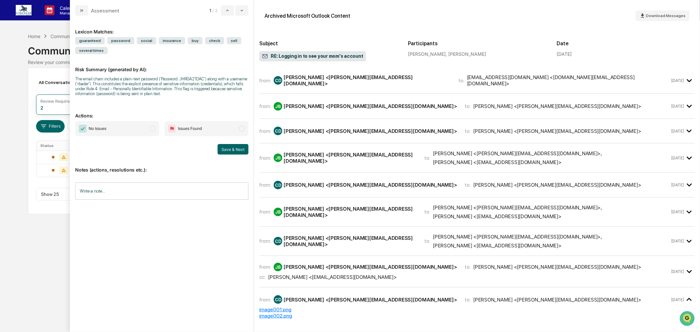
click at [18, 148] on div "Calendar Manage Tasks Reviews Approval Management Company People, Data, Setting…" at bounding box center [350, 166] width 700 height 332
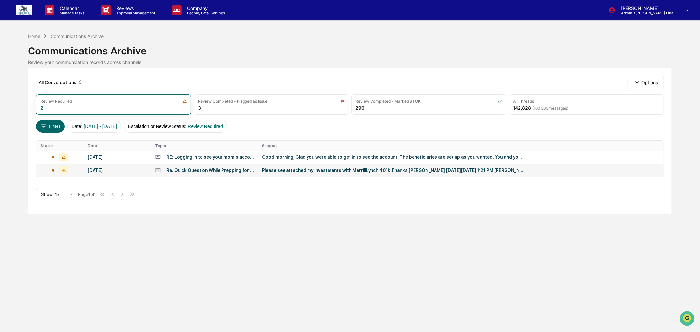
click at [194, 173] on div "Re: Quick Question While Prepping for Next Week" at bounding box center [210, 170] width 88 height 5
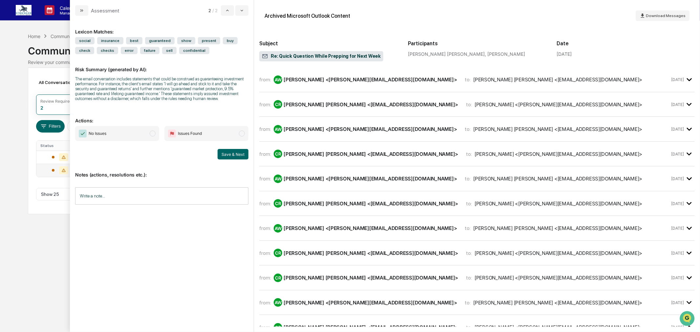
click at [148, 135] on span "No Issues" at bounding box center [117, 133] width 84 height 15
click at [139, 189] on input "Write a note..." at bounding box center [161, 195] width 173 height 17
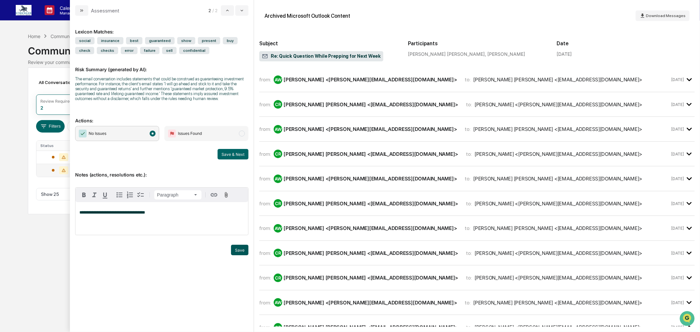
click at [241, 255] on button "Save" at bounding box center [239, 250] width 17 height 10
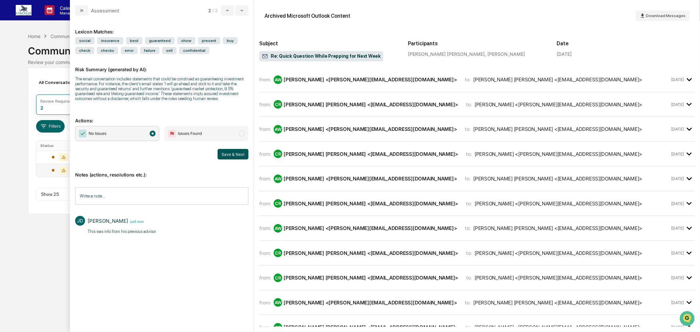
click at [236, 158] on button "Save & Next" at bounding box center [233, 154] width 31 height 10
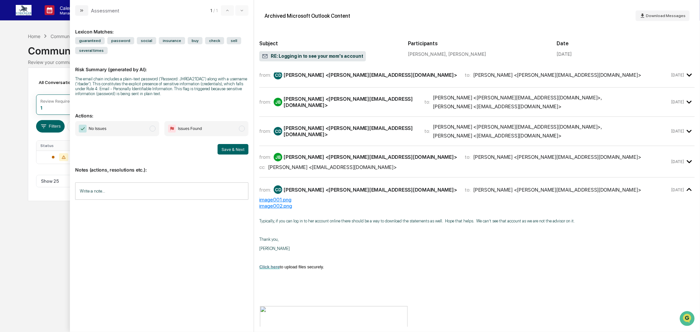
scroll to position [109, 0]
click at [334, 166] on div "from: [PERSON_NAME] <[PERSON_NAME][EMAIL_ADDRESS][DOMAIN_NAME]> to: [PERSON_NAM…" at bounding box center [464, 162] width 410 height 17
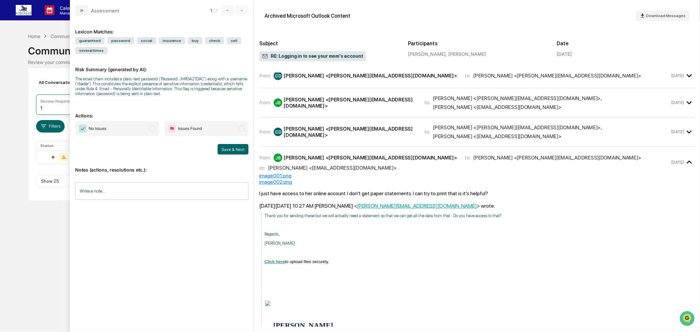
click at [399, 138] on div "CD [PERSON_NAME] <[PERSON_NAME][EMAIL_ADDRESS][DOMAIN_NAME]>" at bounding box center [345, 132] width 143 height 12
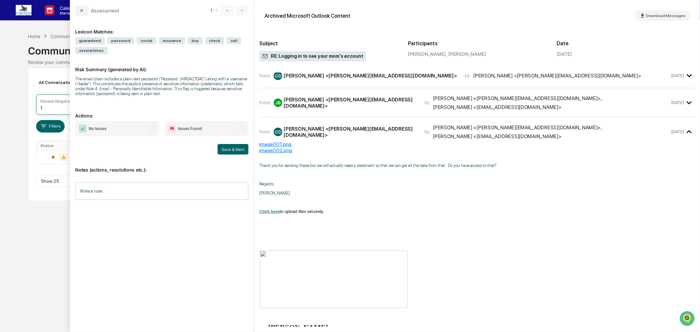
scroll to position [73, 0]
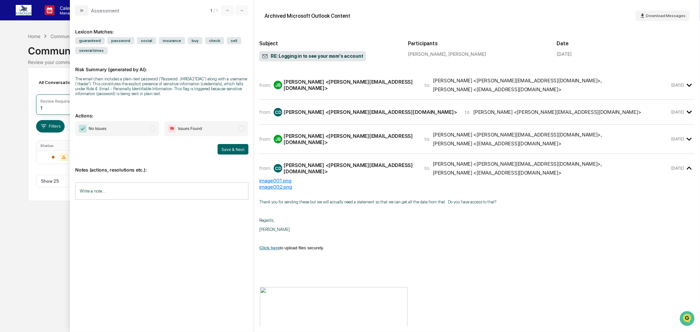
click at [433, 138] on div "[PERSON_NAME] <[PERSON_NAME][EMAIL_ADDRESS][DOMAIN_NAME]> ," at bounding box center [517, 135] width 169 height 6
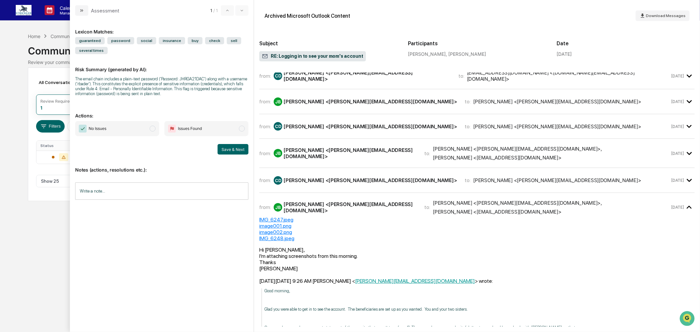
scroll to position [0, 0]
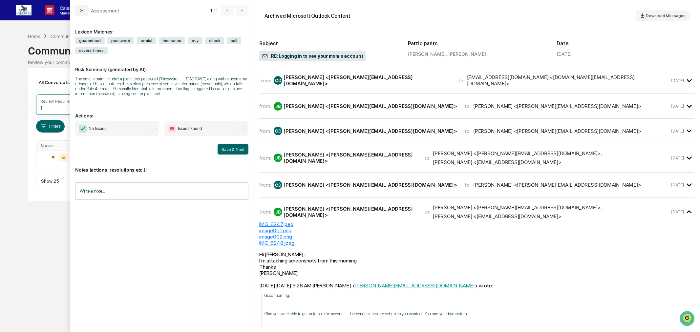
click at [414, 185] on div "from: CD [PERSON_NAME] <[PERSON_NAME][EMAIL_ADDRESS][DOMAIN_NAME]> to: [PERSON_…" at bounding box center [476, 185] width 435 height 14
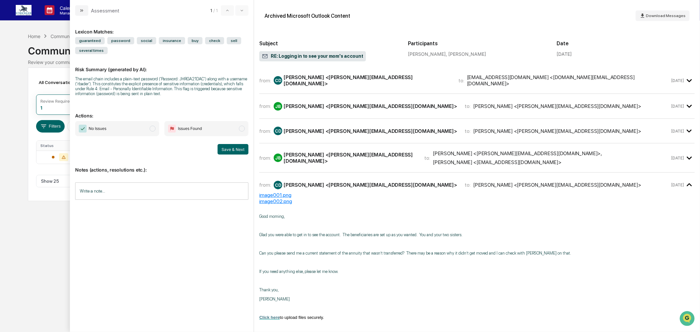
click at [433, 157] on div "[PERSON_NAME] <[PERSON_NAME][EMAIL_ADDRESS][DOMAIN_NAME]> ," at bounding box center [517, 153] width 169 height 6
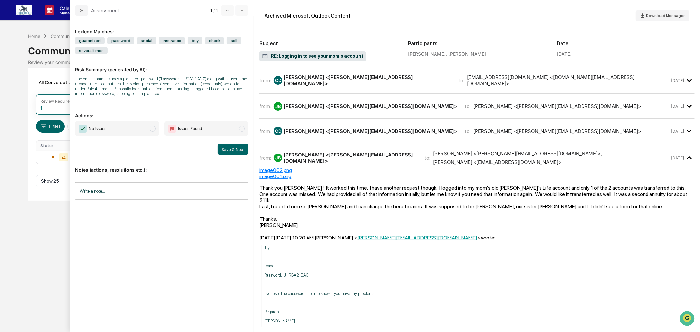
click at [409, 143] on hr "modal" at bounding box center [476, 143] width 435 height 0
click at [465, 134] on span "to:" at bounding box center [468, 131] width 6 height 6
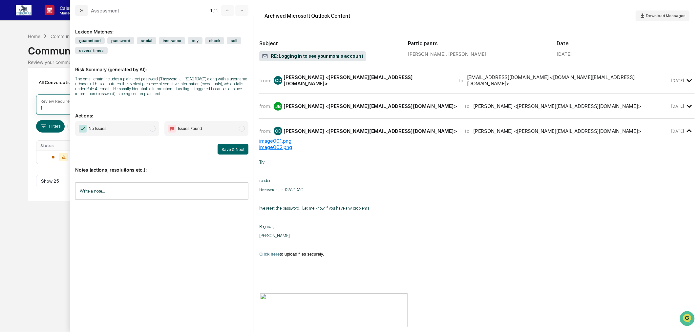
click at [465, 109] on div "to: [PERSON_NAME] <[PERSON_NAME][EMAIL_ADDRESS][DOMAIN_NAME]>" at bounding box center [553, 106] width 176 height 6
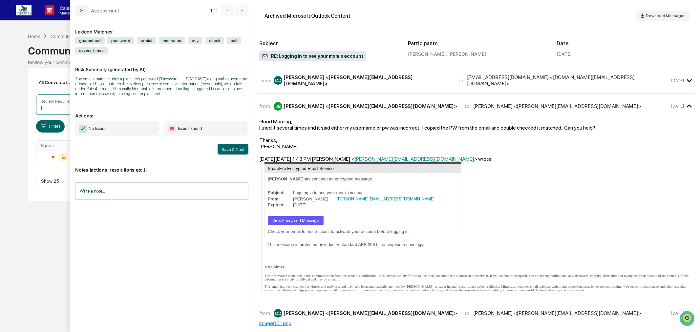
click at [467, 83] on div "[EMAIL_ADDRESS][DOMAIN_NAME] <[DOMAIN_NAME][EMAIL_ADDRESS][DOMAIN_NAME]>" at bounding box center [568, 80] width 203 height 12
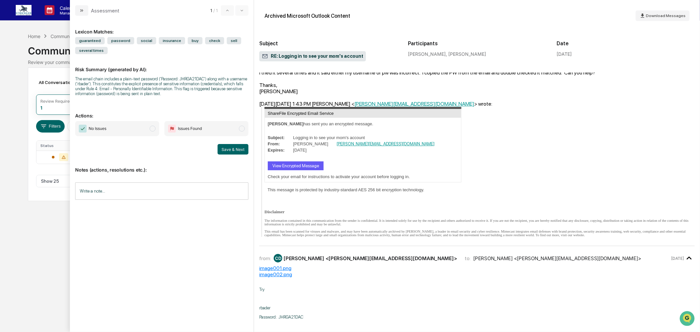
scroll to position [182, 0]
